Goal: Ask a question

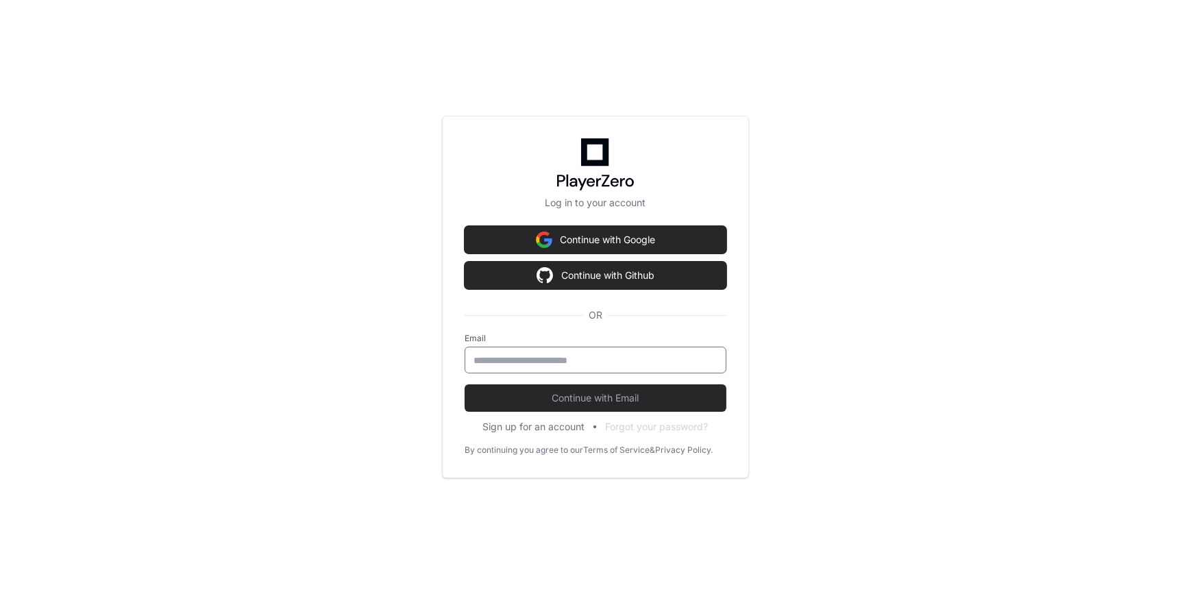
click at [475, 360] on input "email" at bounding box center [595, 360] width 244 height 14
type input "**********"
click at [464, 384] on button "Continue with Email" at bounding box center [595, 397] width 262 height 27
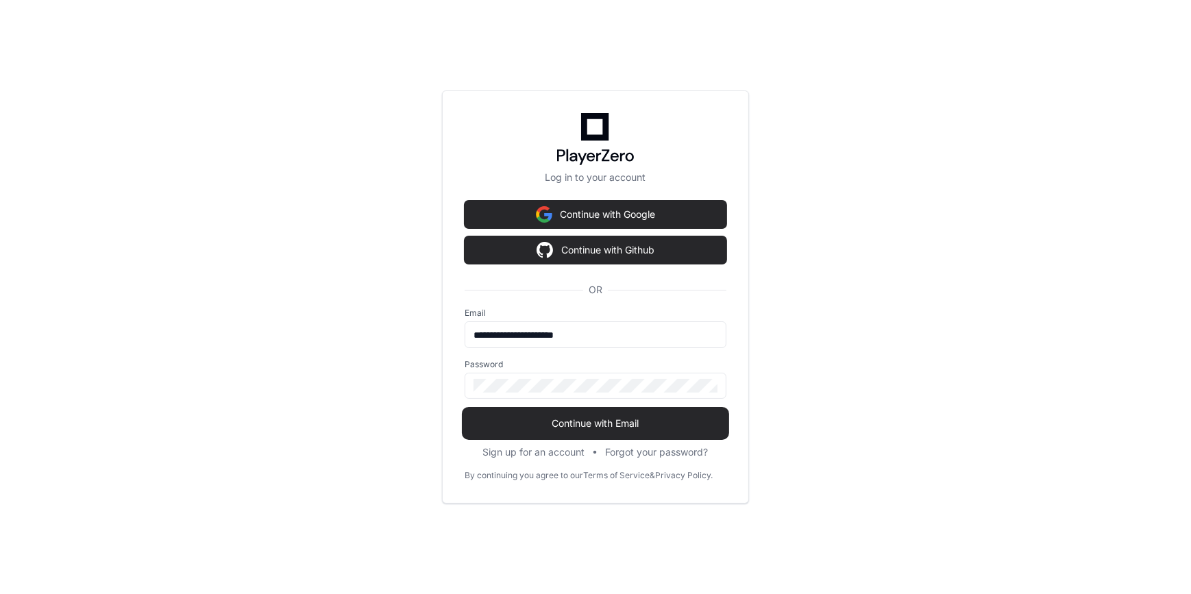
click at [580, 425] on span "Continue with Email" at bounding box center [595, 424] width 262 height 14
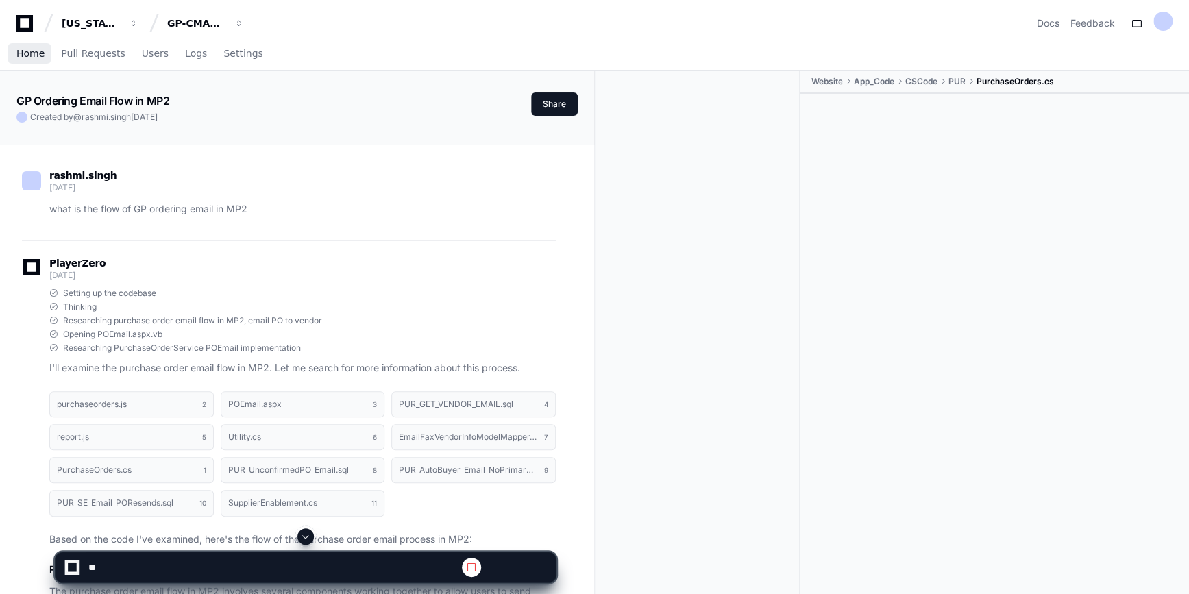
click at [29, 55] on span "Home" at bounding box center [30, 53] width 28 height 8
click at [34, 53] on span "Home" at bounding box center [30, 53] width 28 height 8
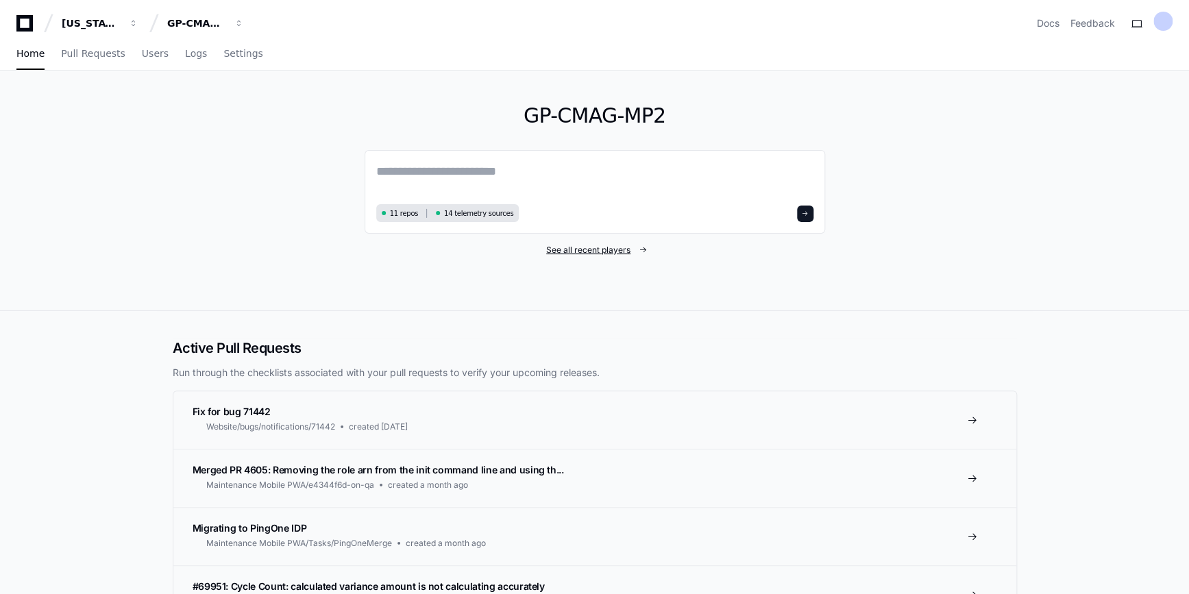
click at [556, 247] on span "See all recent players" at bounding box center [588, 250] width 84 height 11
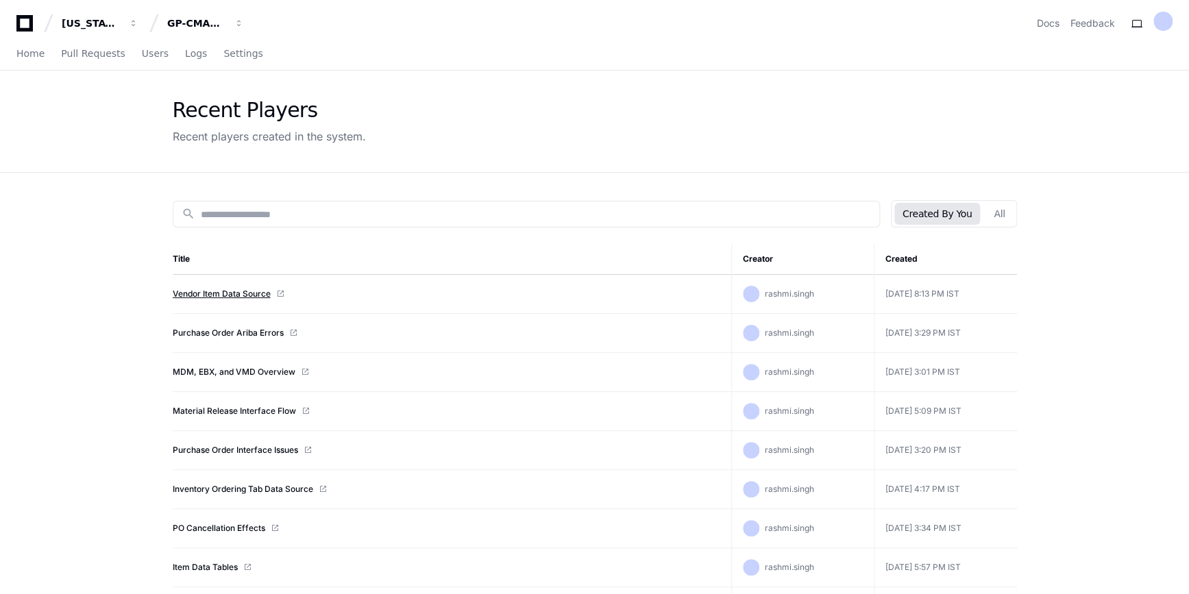
click at [218, 293] on link "Vendor Item Data Source" at bounding box center [222, 293] width 98 height 11
click at [236, 331] on link "Purchase Order Ariba Errors" at bounding box center [228, 332] width 111 height 11
click at [227, 293] on link "Vendor Item Data Source" at bounding box center [222, 293] width 98 height 11
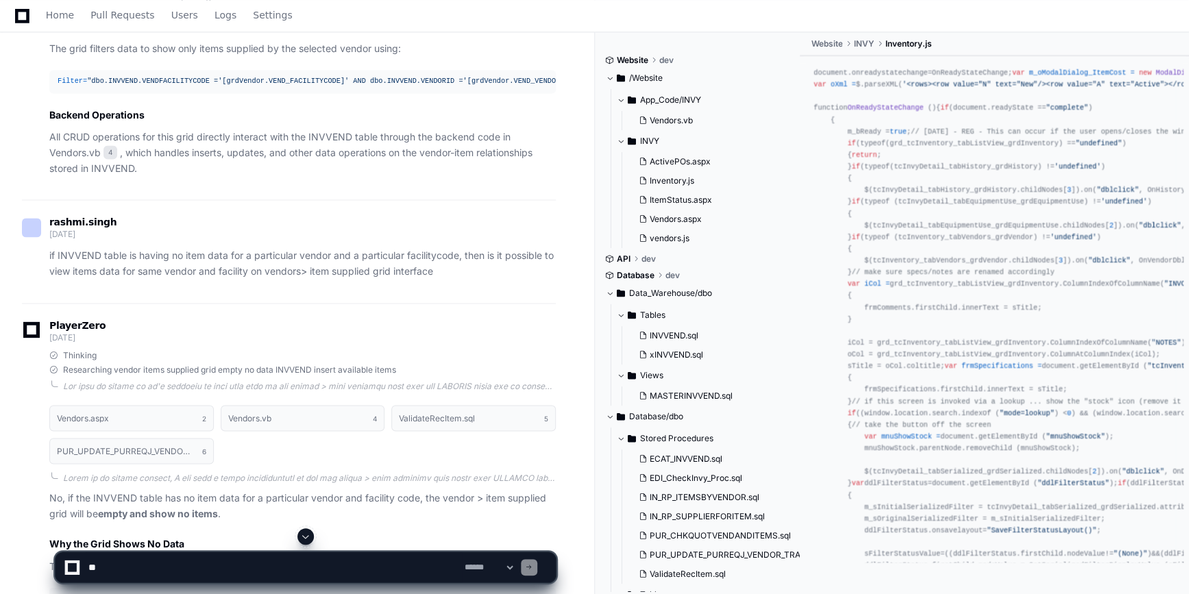
scroll to position [936, 0]
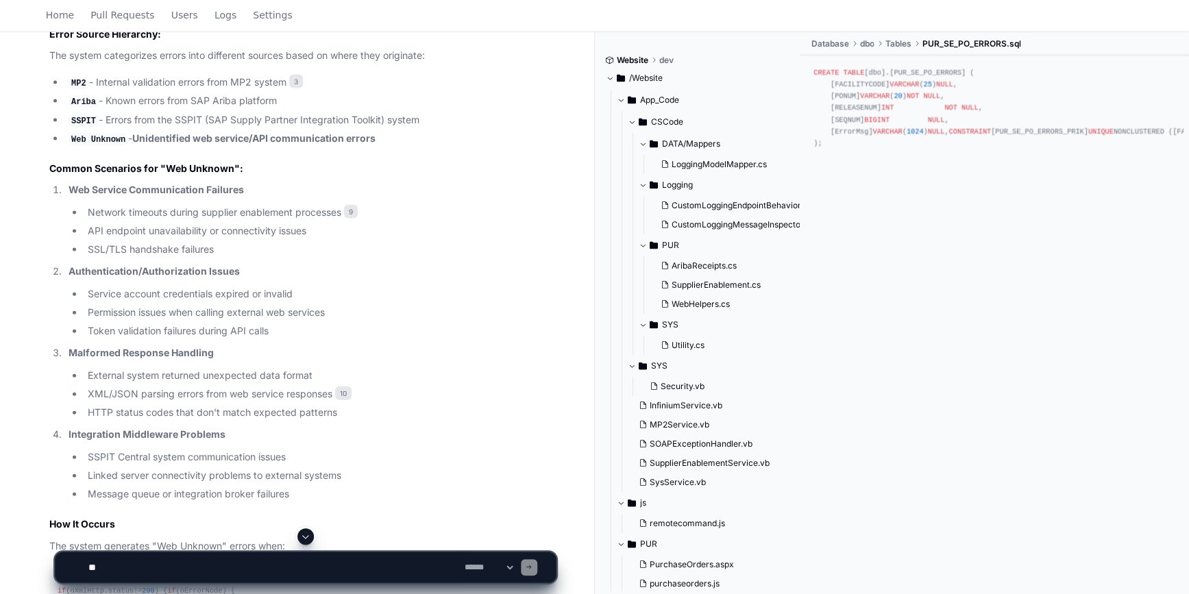
scroll to position [4019, 0]
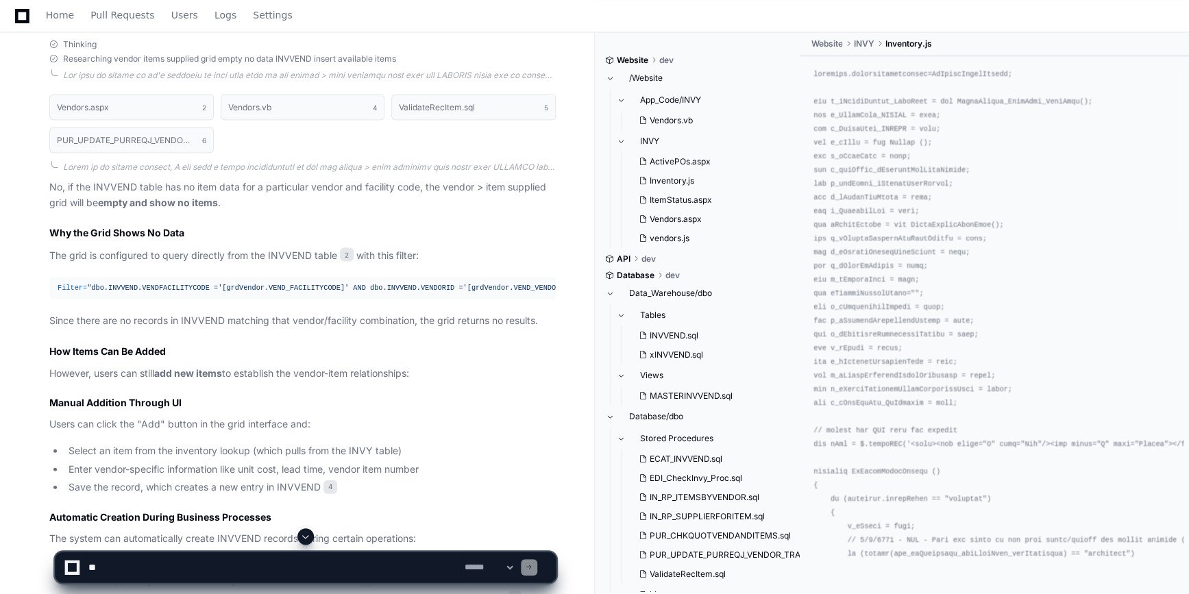
scroll to position [1455, 0]
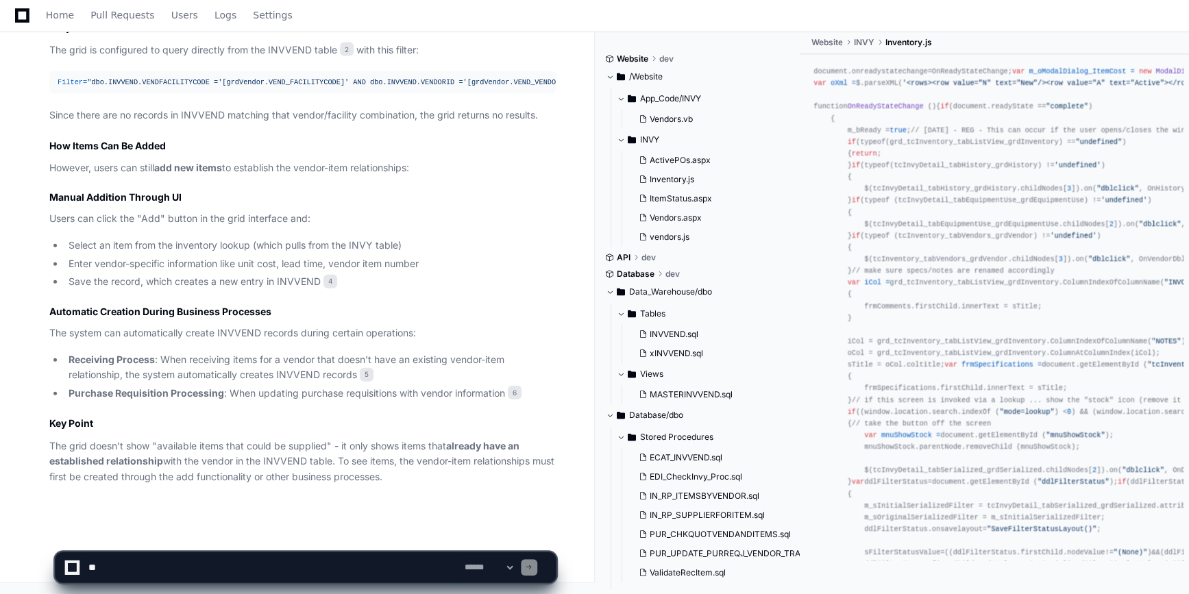
click at [155, 560] on textarea at bounding box center [274, 567] width 376 height 30
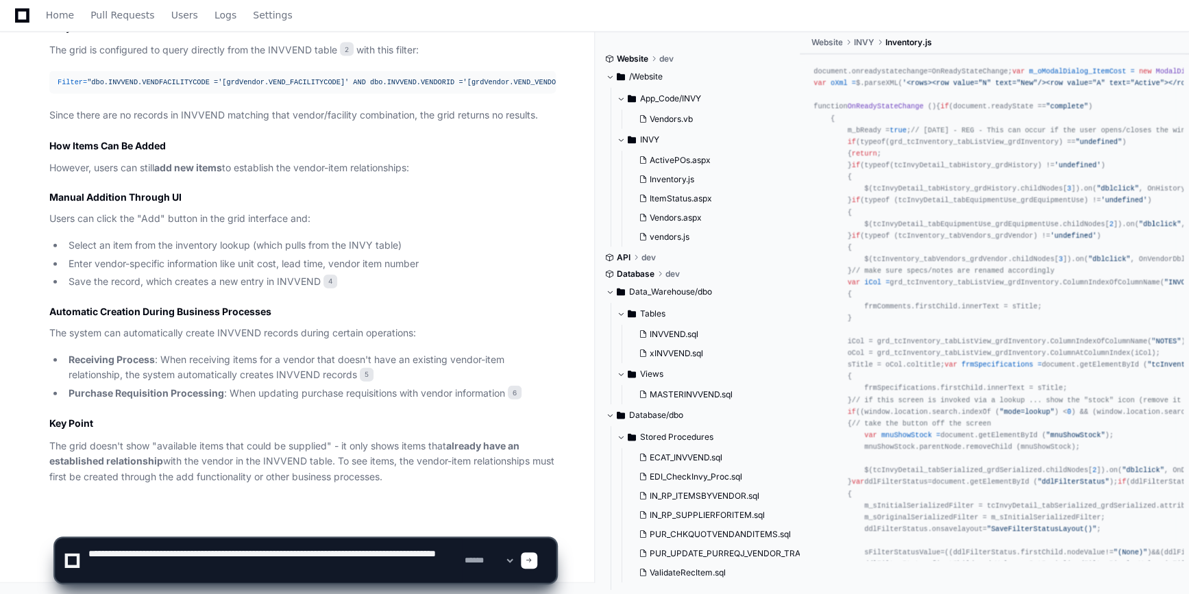
type textarea "**********"
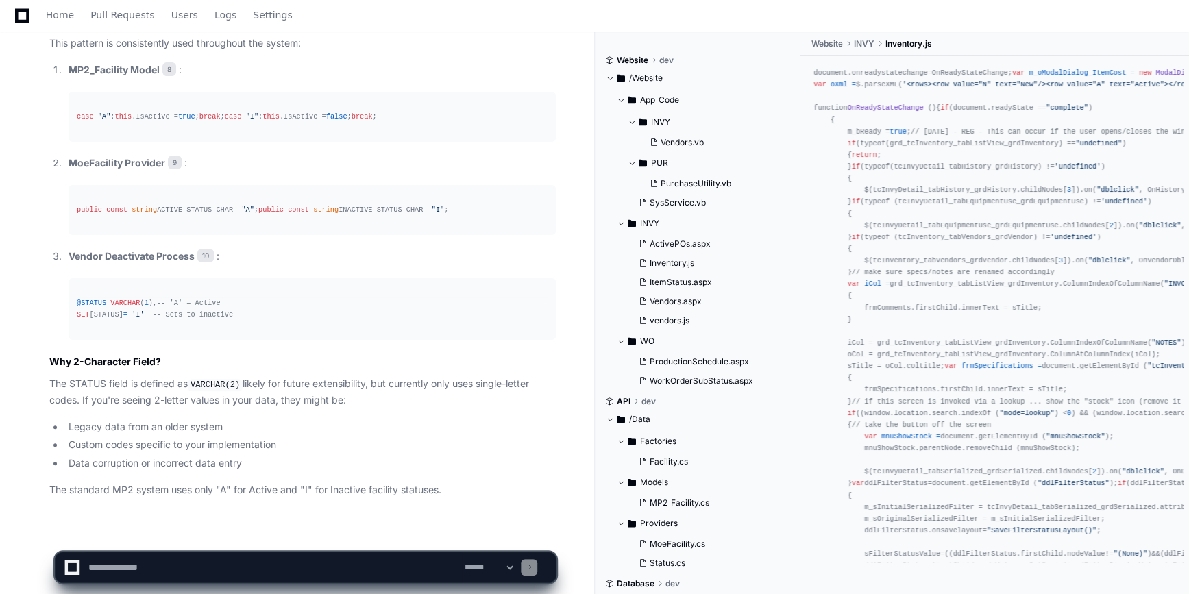
scroll to position [2637, 0]
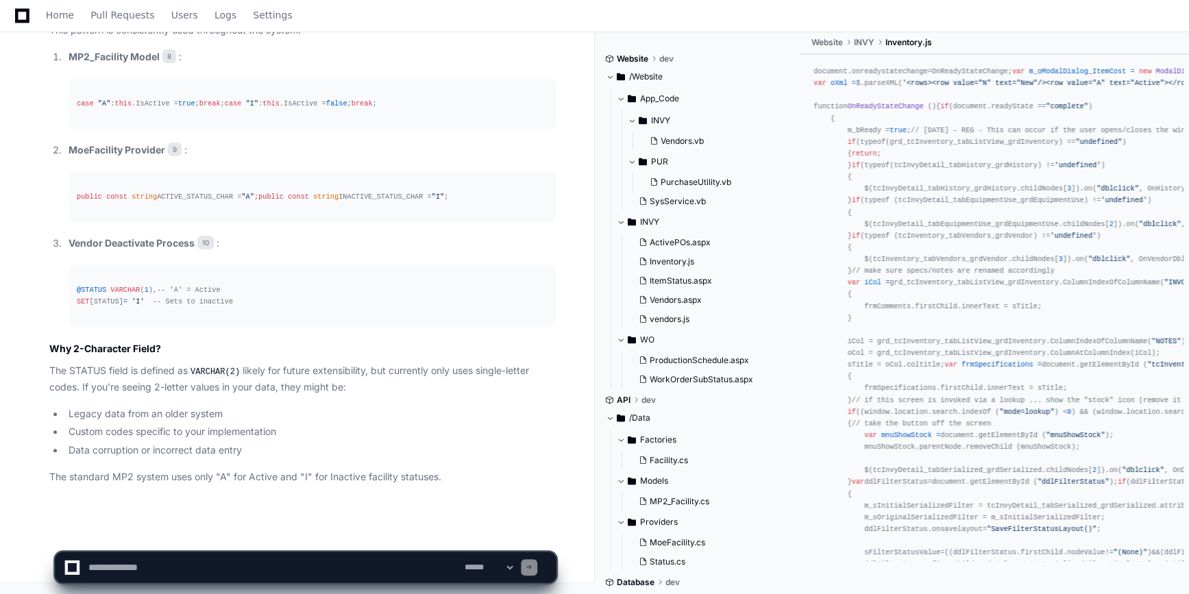
click at [208, 569] on textarea at bounding box center [274, 567] width 376 height 30
type textarea "**********"
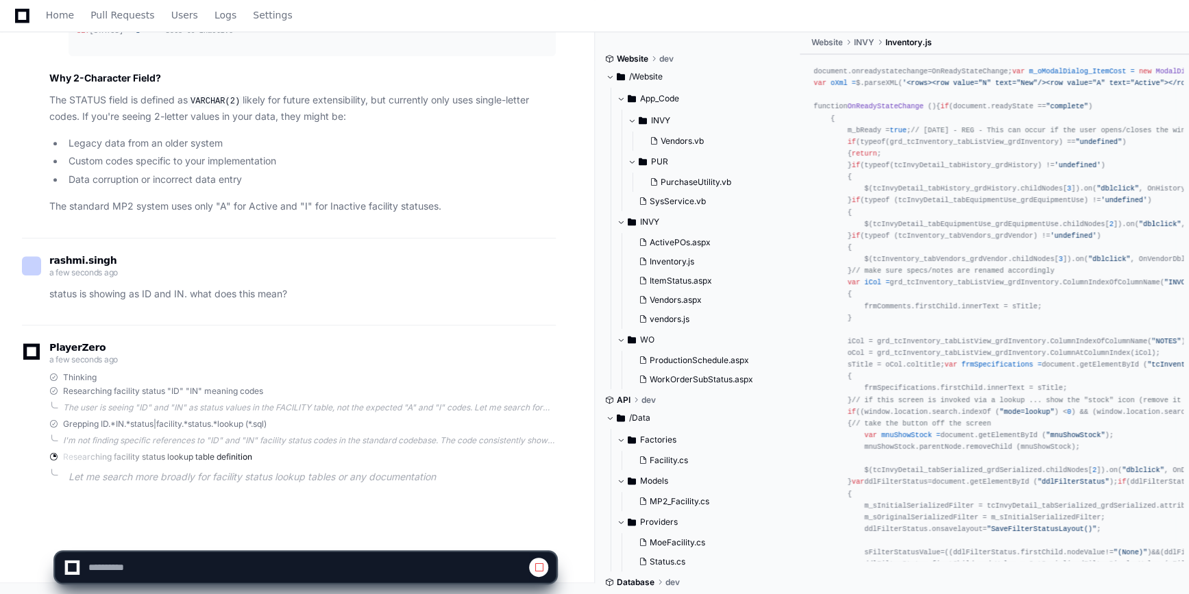
scroll to position [2923, 0]
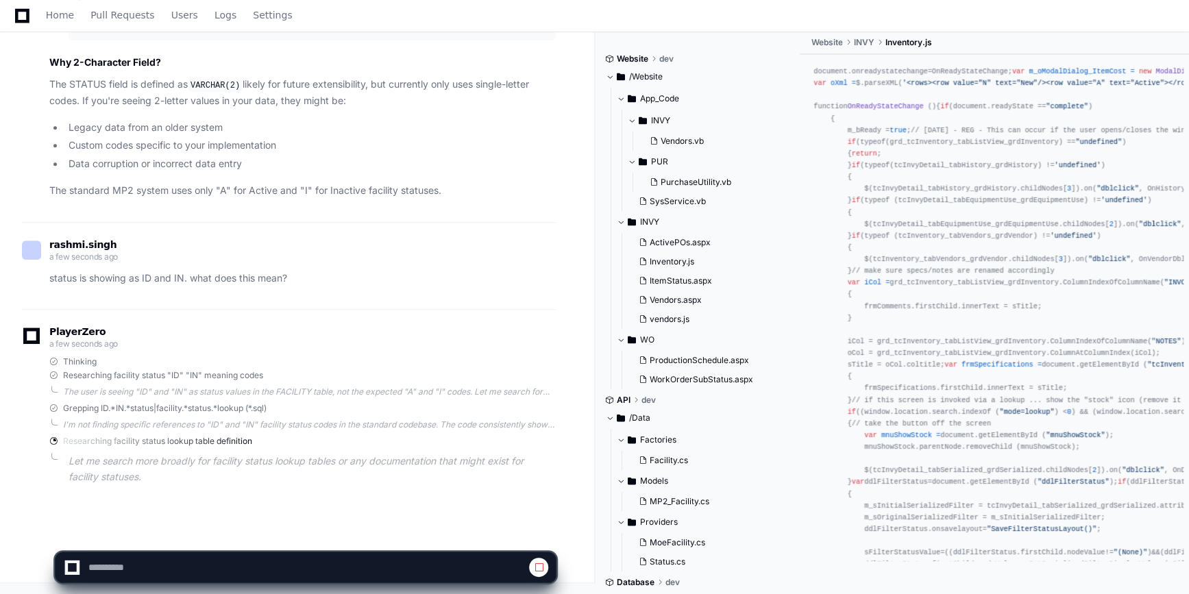
click at [469, 453] on p "Let me search more broadly for facility status lookup tables or any documentati…" at bounding box center [312, 469] width 487 height 32
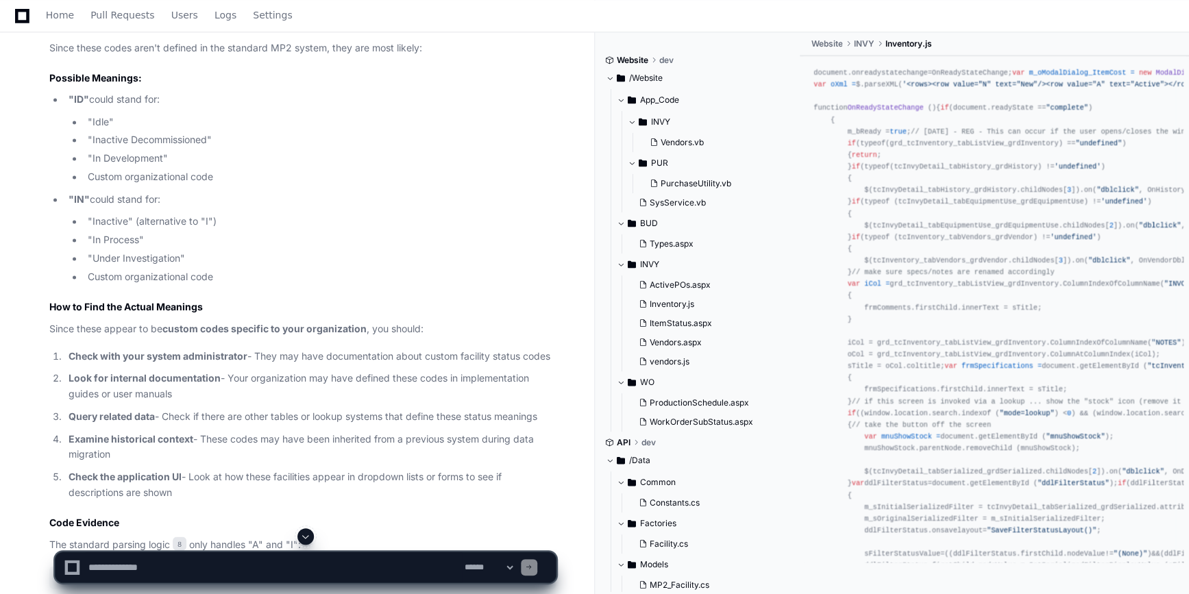
scroll to position [3564, 0]
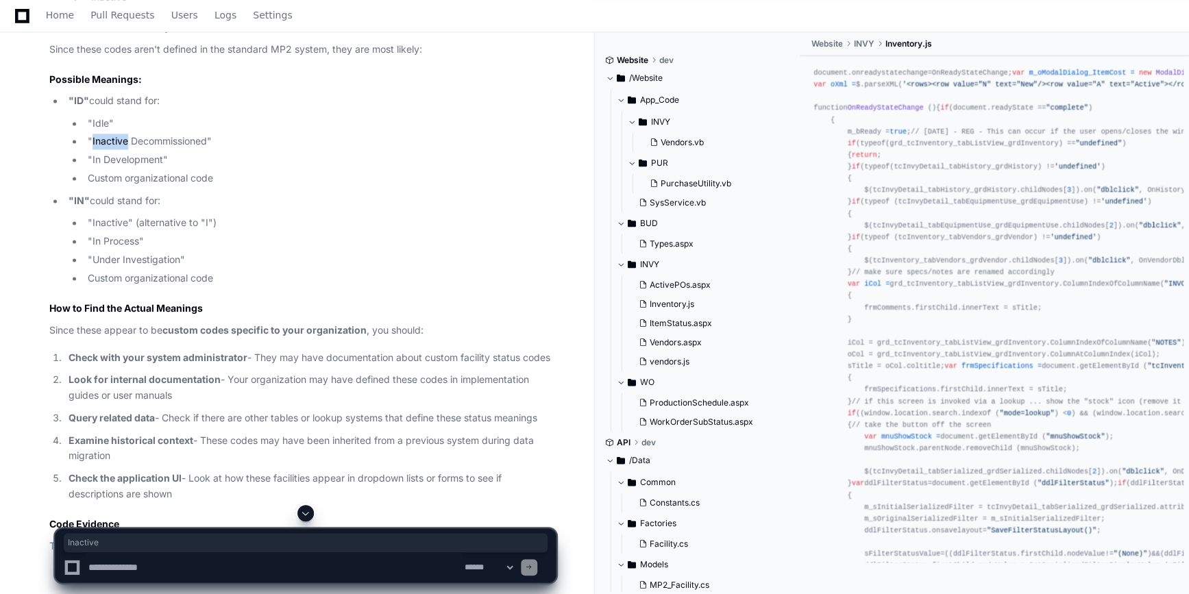
drag, startPoint x: 91, startPoint y: 165, endPoint x: 125, endPoint y: 166, distance: 33.6
click at [125, 149] on li ""Inactive Decommissioned"" at bounding box center [320, 142] width 472 height 16
copy li "Inactive"
